Goal: Task Accomplishment & Management: Use online tool/utility

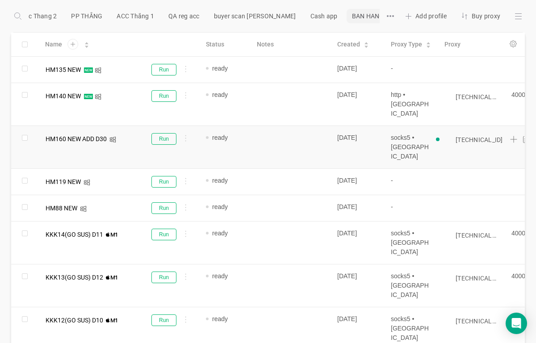
click at [479, 136] on input "[TECHNICAL_ID]" at bounding box center [478, 139] width 47 height 7
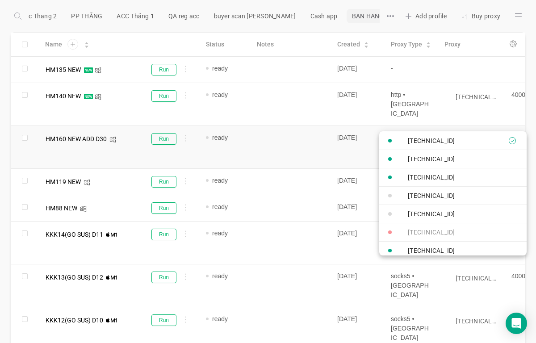
paste input "720-453"
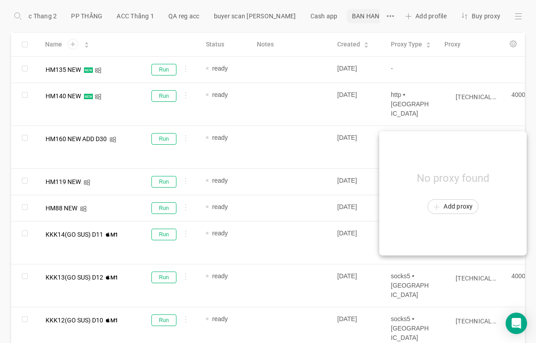
click at [170, 122] on div at bounding box center [268, 171] width 536 height 343
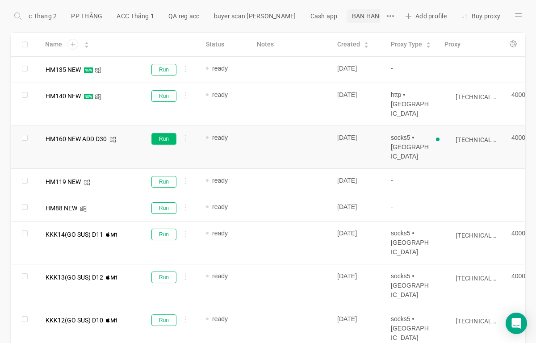
click at [168, 133] on button "Run" at bounding box center [163, 139] width 25 height 12
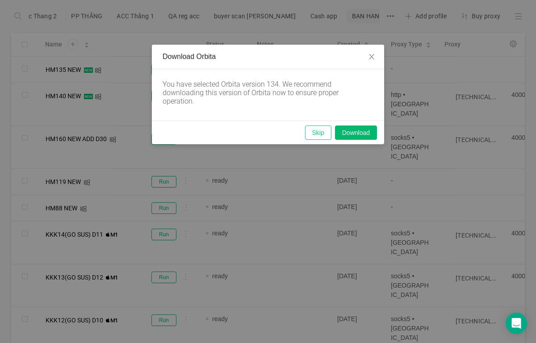
click at [321, 138] on button "Skip" at bounding box center [318, 132] width 26 height 14
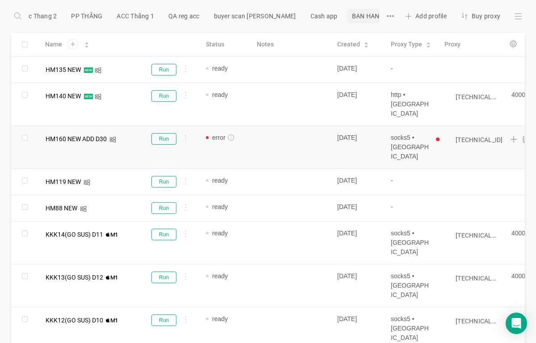
click at [486, 136] on input "[TECHNICAL_ID]" at bounding box center [478, 139] width 47 height 7
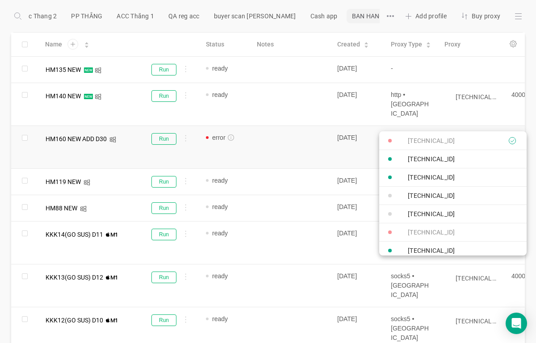
paste input "0.103:40000"
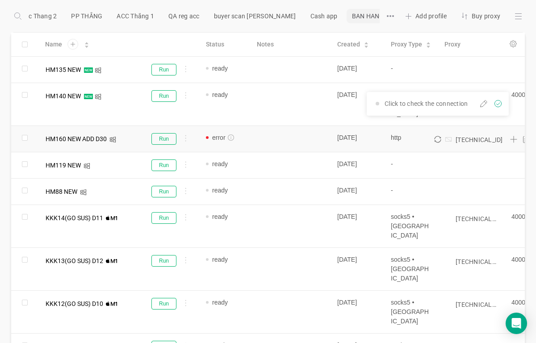
type input "[TECHNICAL_ID]"
click at [438, 136] on icon "icon: sync" at bounding box center [437, 139] width 7 height 7
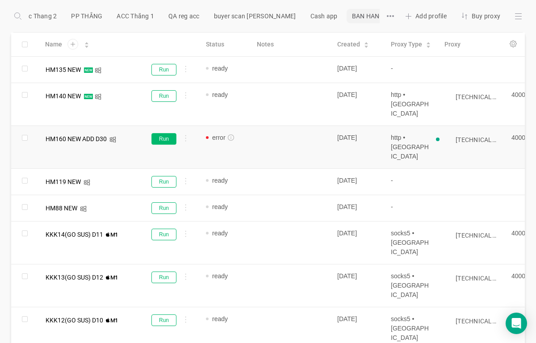
click at [168, 133] on button "Run" at bounding box center [163, 139] width 25 height 12
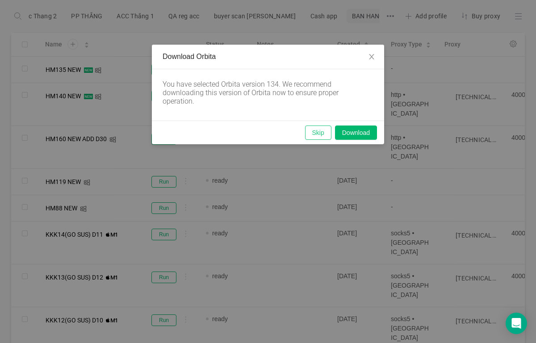
click at [323, 131] on button "Skip" at bounding box center [318, 132] width 26 height 14
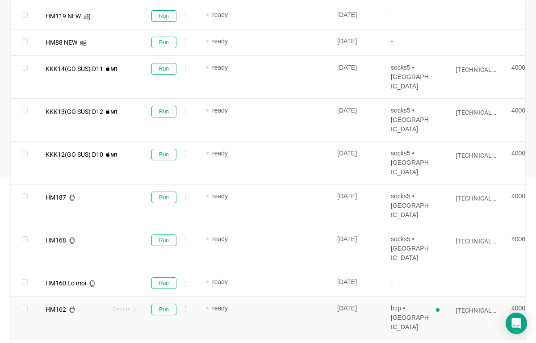
scroll to position [179, 0]
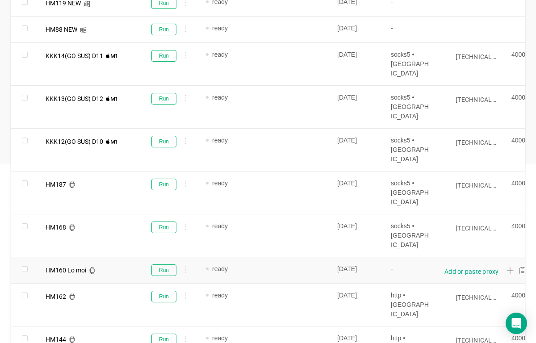
click at [469, 267] on div "Add or paste proxy" at bounding box center [471, 271] width 54 height 9
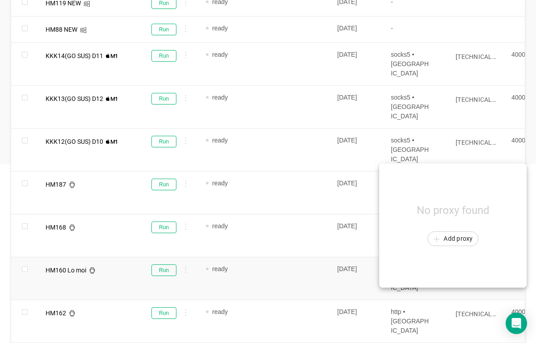
scroll to position [0, 0]
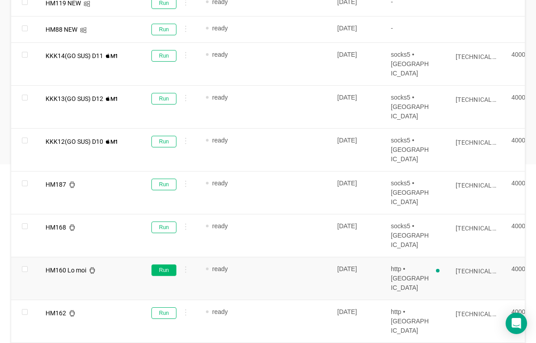
type input "[TECHNICAL_ID]"
click at [166, 264] on button "Run" at bounding box center [163, 270] width 25 height 12
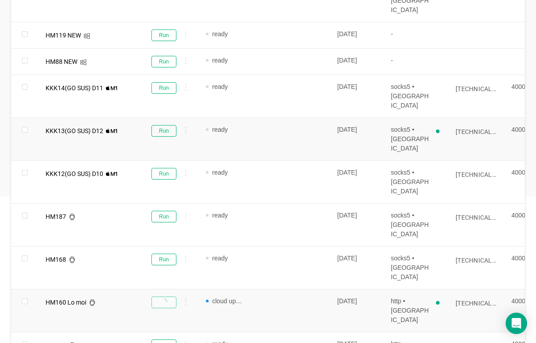
scroll to position [45, 0]
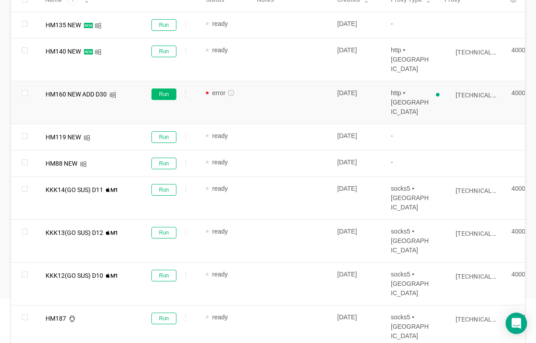
click at [164, 88] on button "Run" at bounding box center [163, 94] width 25 height 12
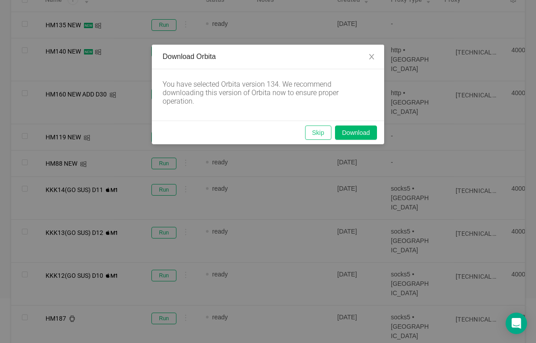
click at [320, 134] on button "Skip" at bounding box center [318, 132] width 26 height 14
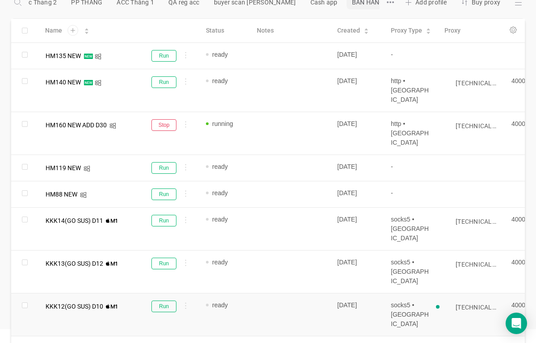
scroll to position [0, 0]
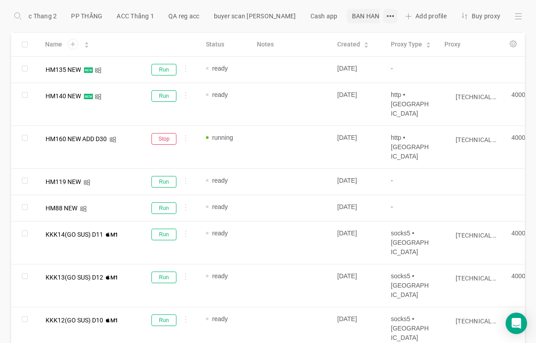
click at [387, 13] on icon at bounding box center [390, 15] width 7 height 7
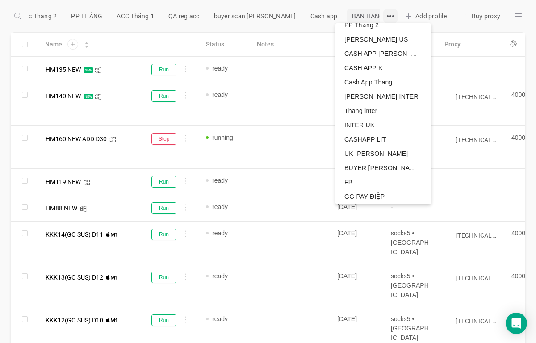
scroll to position [263, 0]
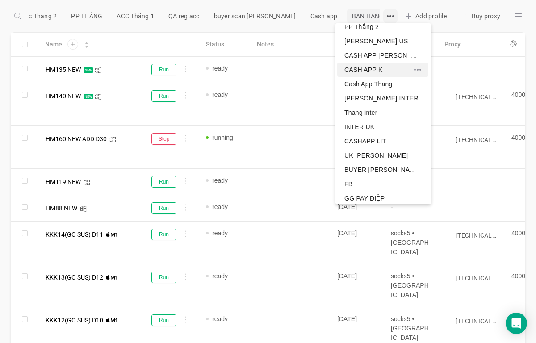
click at [372, 67] on span "CASH APP K" at bounding box center [363, 69] width 38 height 9
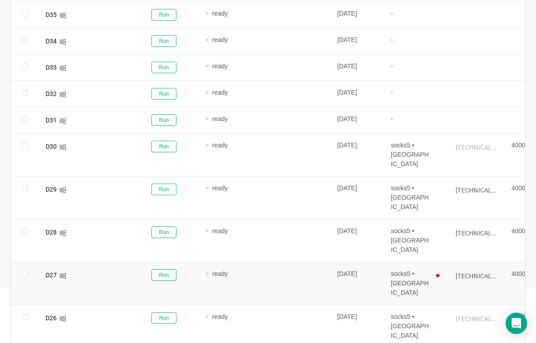
scroll to position [45, 0]
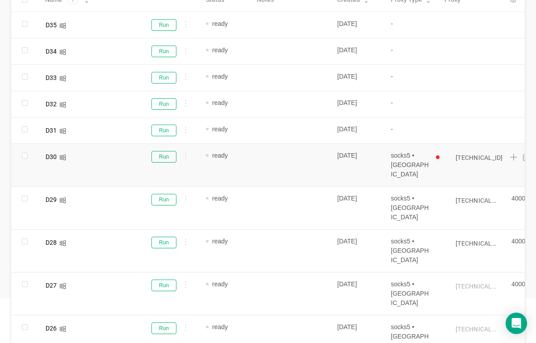
click at [476, 158] on input "[TECHNICAL_ID]" at bounding box center [478, 157] width 47 height 7
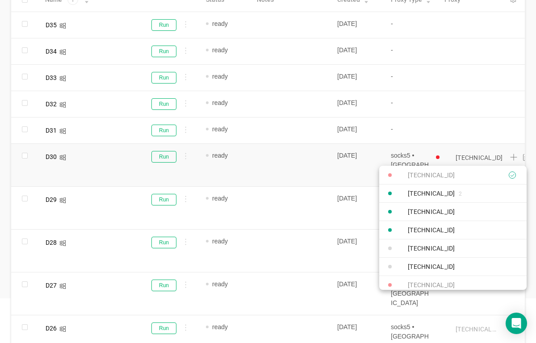
paste input "0.103:40000"
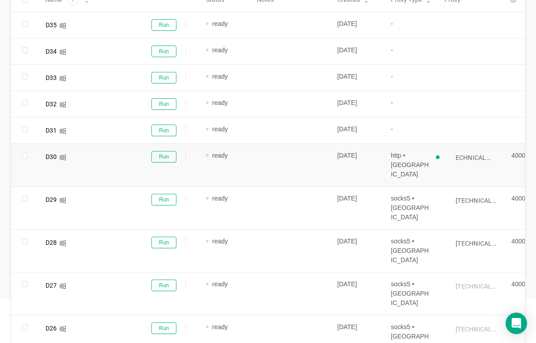
scroll to position [0, 0]
type input "[TECHNICAL_ID]"
click at [165, 156] on button "Run" at bounding box center [163, 157] width 25 height 12
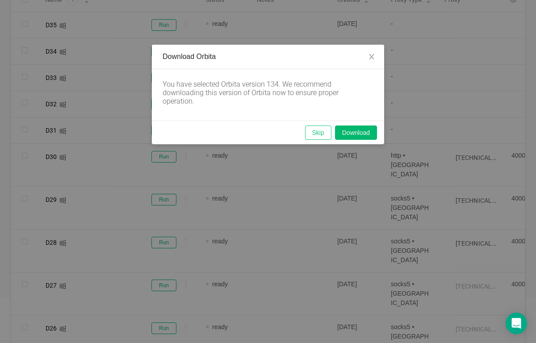
click at [319, 135] on button "Skip" at bounding box center [318, 132] width 26 height 14
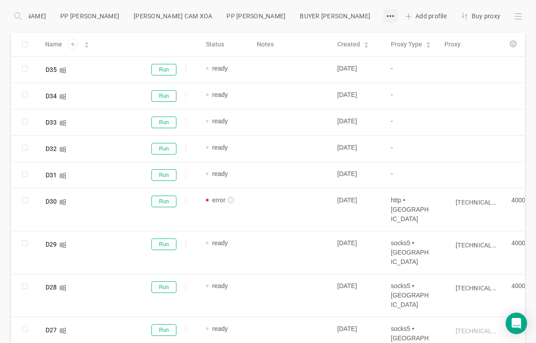
click at [387, 15] on icon at bounding box center [390, 15] width 7 height 7
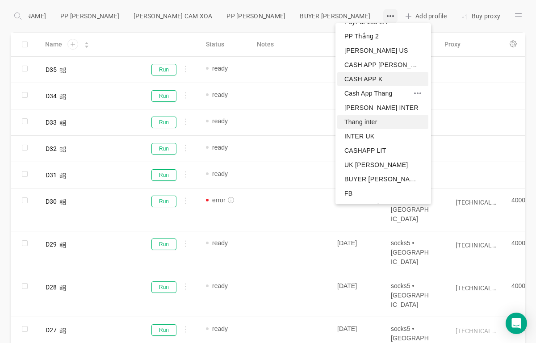
scroll to position [268, 0]
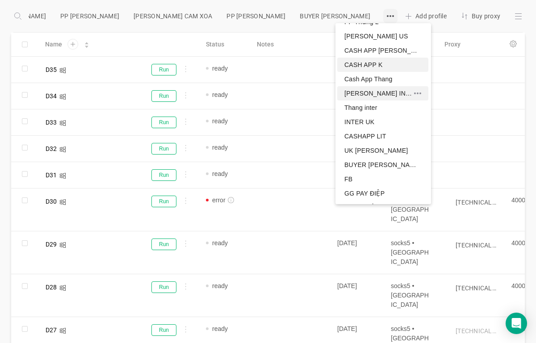
click at [371, 95] on span "[PERSON_NAME] INTER" at bounding box center [379, 93] width 70 height 9
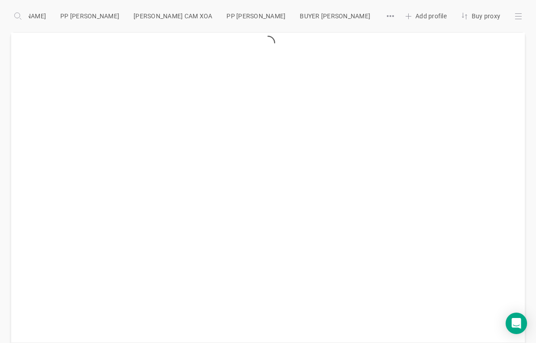
scroll to position [0, 795]
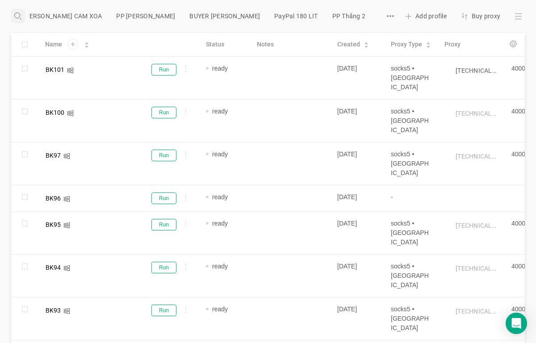
click at [18, 13] on icon at bounding box center [17, 15] width 7 height 7
click at [33, 14] on input "i" at bounding box center [57, 16] width 63 height 9
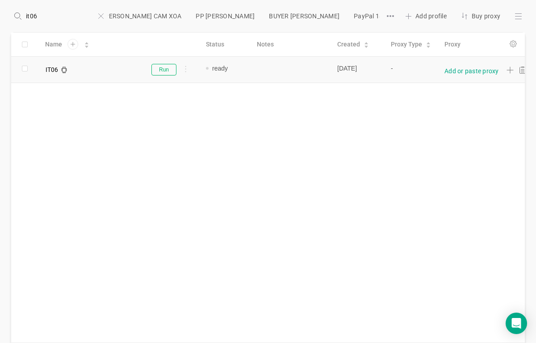
type input "it06"
click at [465, 72] on div "Add or paste proxy" at bounding box center [471, 71] width 54 height 9
click at [469, 69] on input "HM160 TV383 BS TV182 BS" at bounding box center [471, 70] width 55 height 7
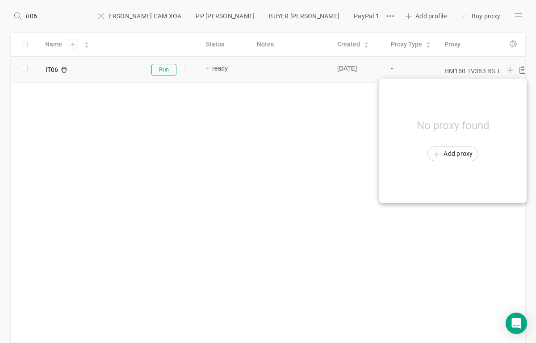
paste input "[TECHNICAL_ID]"
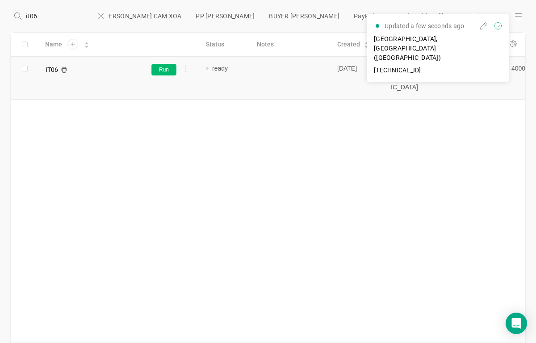
type input "[TECHNICAL_ID]"
click at [169, 71] on button "Run" at bounding box center [163, 70] width 25 height 12
